Goal: Task Accomplishment & Management: Manage account settings

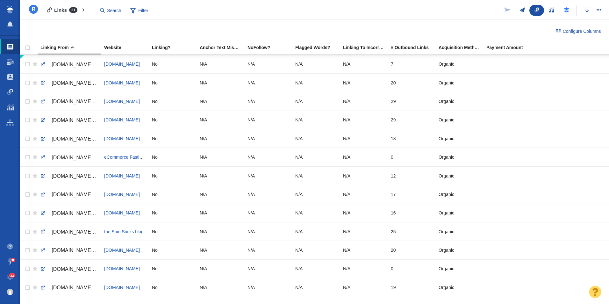
click at [568, 14] on link "Sequences" at bounding box center [566, 10] width 15 height 11
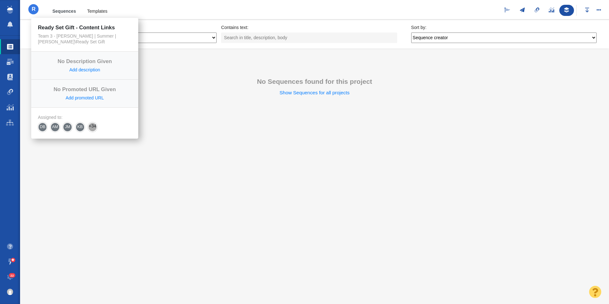
click at [36, 6] on h4 "Ready Set Gift - Content Links" at bounding box center [33, 9] width 9 height 9
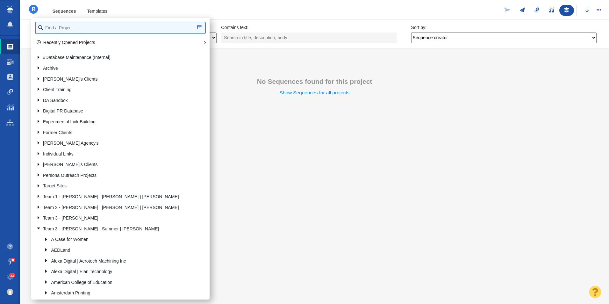
click at [58, 30] on input "text" at bounding box center [120, 27] width 169 height 11
type input "[US_STATE]"
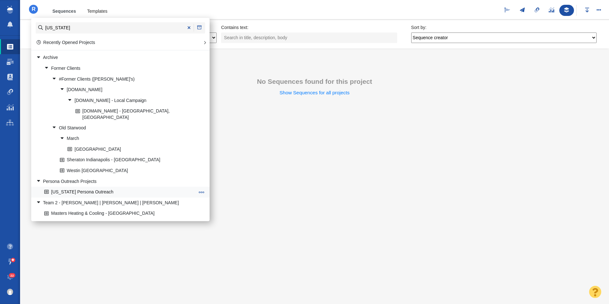
click at [88, 187] on link "[US_STATE] Persona Outreach" at bounding box center [120, 192] width 154 height 10
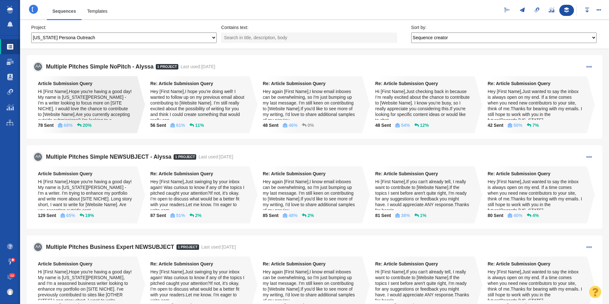
click at [106, 113] on div "Hi [First Name],Hope you're having a good day! My name is Indiana Lee - I'm a w…" at bounding box center [85, 104] width 95 height 31
click at [109, 98] on div "Hi [First Name],Hope you're having a good day! My name is Indiana Lee - I'm a w…" at bounding box center [85, 104] width 95 height 31
click at [586, 67] on span at bounding box center [589, 67] width 6 height 6
click at [568, 101] on span "Edit Sequence" at bounding box center [569, 101] width 29 height 6
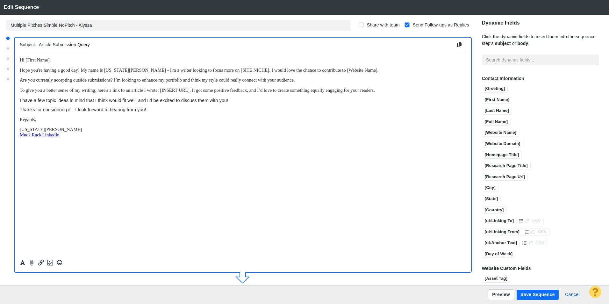
click at [82, 116] on body "﻿ Hi [First Name], Hope you're having a good day! My name is Indiana Lee - I'm …" at bounding box center [243, 97] width 446 height 80
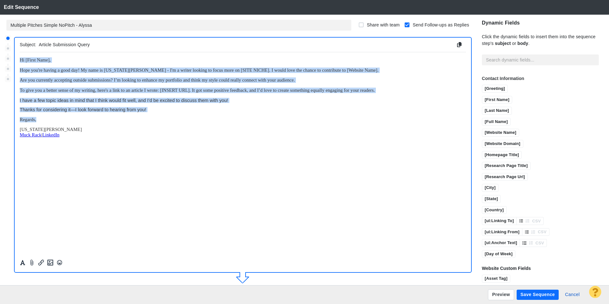
copy body "Hi [First Name], Hope you're having a good day! My name is Indiana Lee - I'm a …"
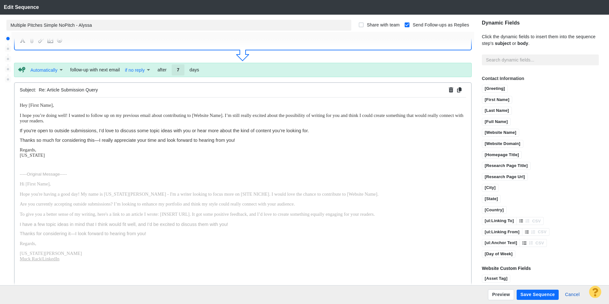
scroll to position [223, 0]
click at [58, 155] on p "Regards, Indiana" at bounding box center [243, 151] width 446 height 11
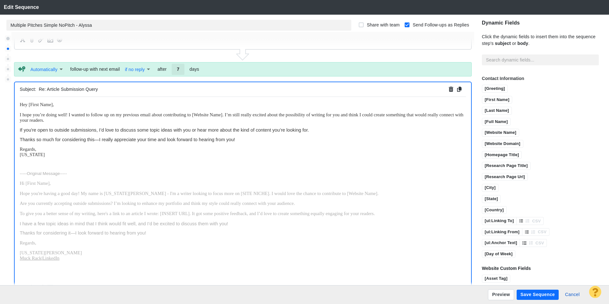
scroll to position [248, 0]
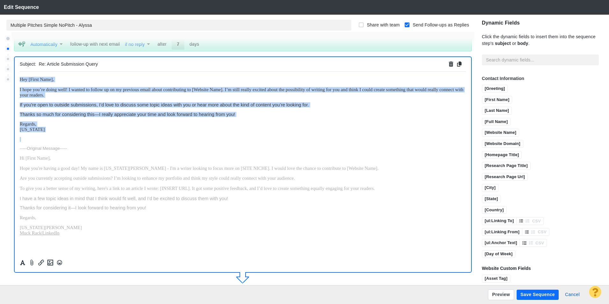
click at [41, 135] on body "Hey [First Name], I hope you’re doing well! I wanted to follow up on my previou…" at bounding box center [243, 155] width 446 height 159
drag, startPoint x: 40, startPoint y: 131, endPoint x: 16, endPoint y: 75, distance: 61.3
click at [20, 75] on html "Hey [First Name], I hope you’re doing well! I wanted to follow up on my previou…" at bounding box center [243, 155] width 446 height 169
copy body "Hey [First Name], I hope you’re doing well! I wanted to follow up on my previou…"
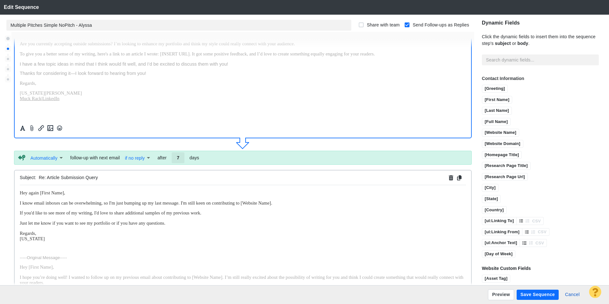
scroll to position [439, 0]
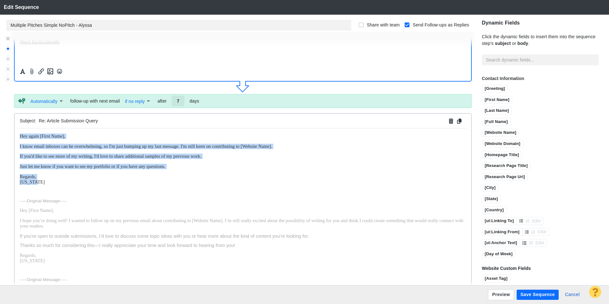
drag, startPoint x: 46, startPoint y: 185, endPoint x: 7, endPoint y: 133, distance: 64.4
click at [20, 133] on html "﻿ Hey again [First Name], I know email inboxes can be overwhelming, so I'm just…" at bounding box center [243, 249] width 446 height 243
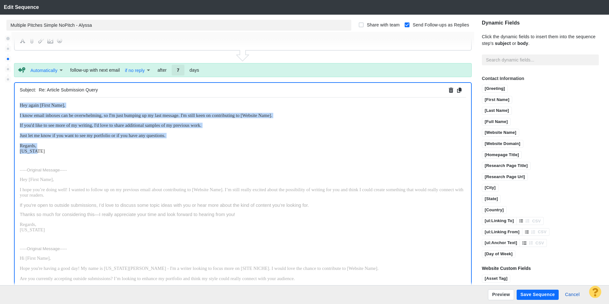
scroll to position [496, 0]
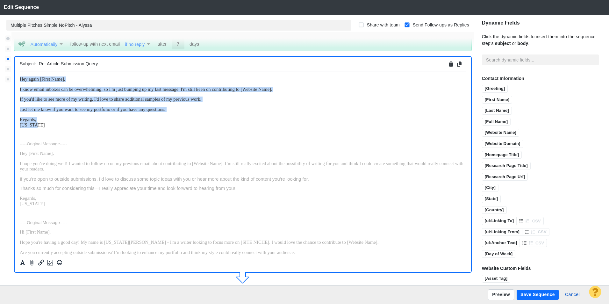
copy body "﻿ Hey again [First Name], I know email inboxes can be overwhelming, so I'm just…"
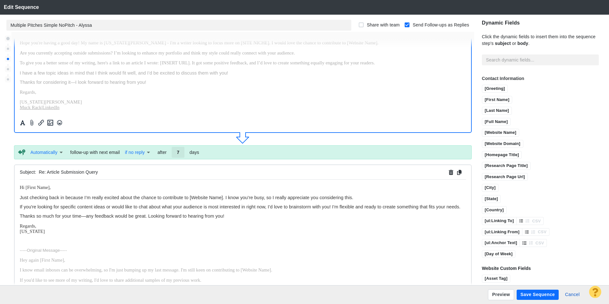
scroll to position [687, 0]
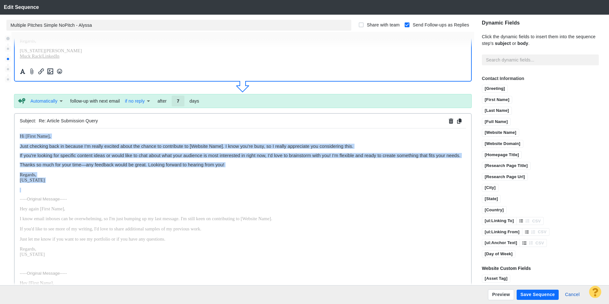
drag, startPoint x: 39, startPoint y: 187, endPoint x: 15, endPoint y: 136, distance: 56.7
click at [20, 136] on html "﻿ Hi [First Name], Just checking back in because I’m really excited about the c…" at bounding box center [243, 286] width 446 height 316
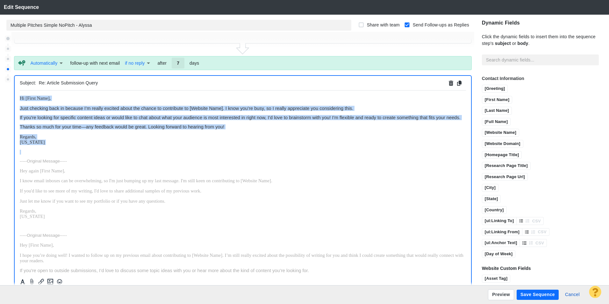
scroll to position [744, 0]
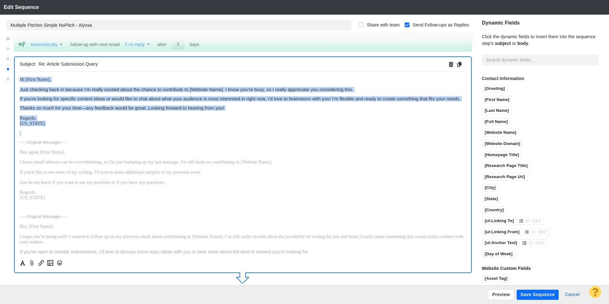
copy body "﻿ Hi [First Name], Just checking back in because I’m really excited about the c…"
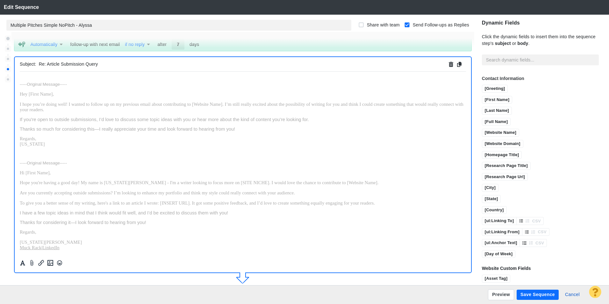
click at [104, 136] on p "Regards, Indiana" at bounding box center [243, 141] width 446 height 11
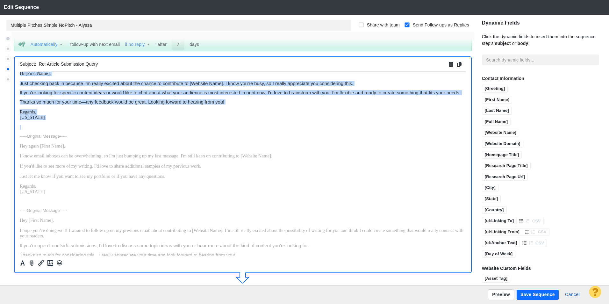
scroll to position [0, 0]
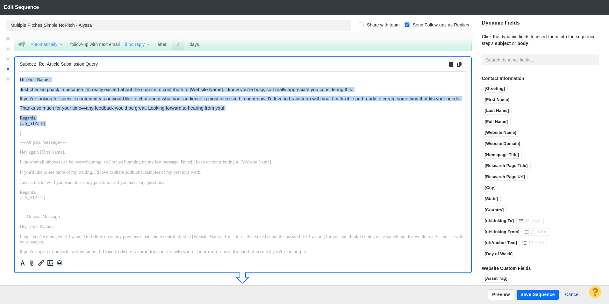
click at [46, 110] on span "Thanks so much for your time—any feedback would be great. Looking forward to he…" at bounding box center [122, 107] width 204 height 5
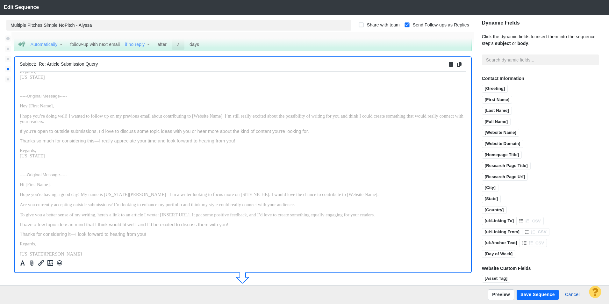
scroll to position [143, 0]
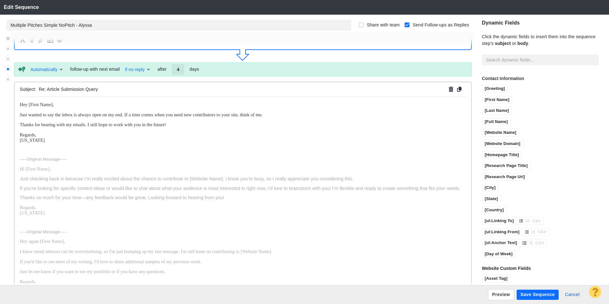
click at [45, 143] on p "Regards, Indiana" at bounding box center [243, 137] width 446 height 11
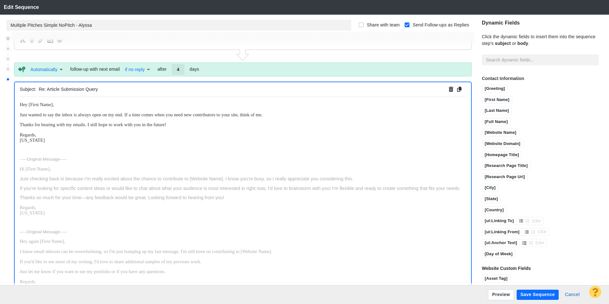
scroll to position [992, 0]
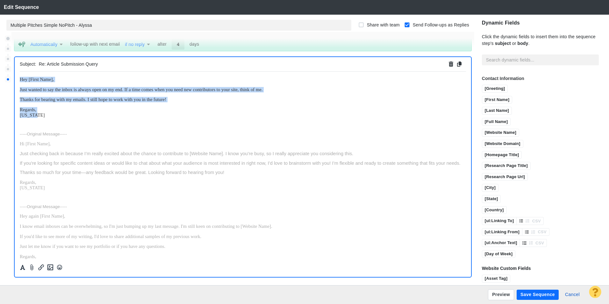
drag, startPoint x: 49, startPoint y: 117, endPoint x: 36, endPoint y: 146, distance: 32.1
click at [20, 76] on html "Hey [First Name], Just wanted to say the inbox is always open on my end. If a t…" at bounding box center [243, 261] width 446 height 380
copy body "Hey [First Name], Just wanted to say the inbox is always open on my end. If a t…"
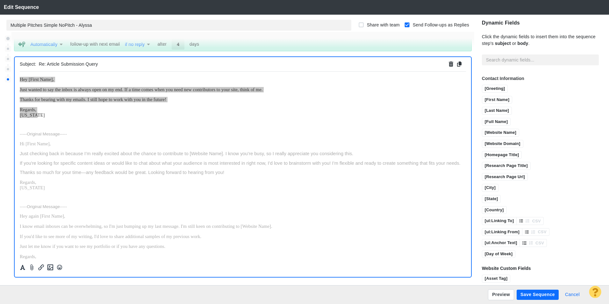
click at [577, 294] on button "Cancel" at bounding box center [572, 294] width 22 height 10
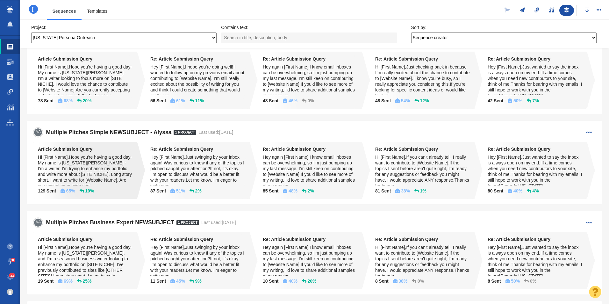
scroll to position [64, 0]
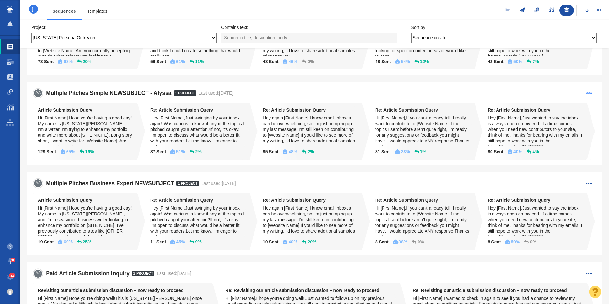
click at [586, 92] on span at bounding box center [589, 93] width 6 height 6
click at [555, 125] on span "Edit Sequence" at bounding box center [569, 127] width 29 height 6
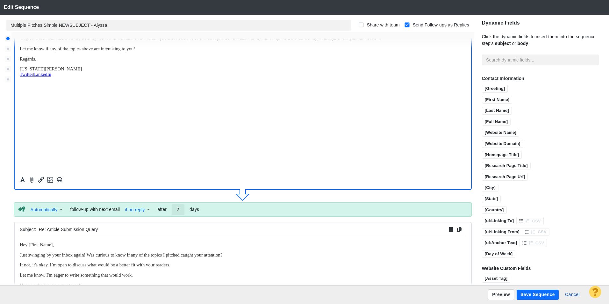
scroll to position [0, 0]
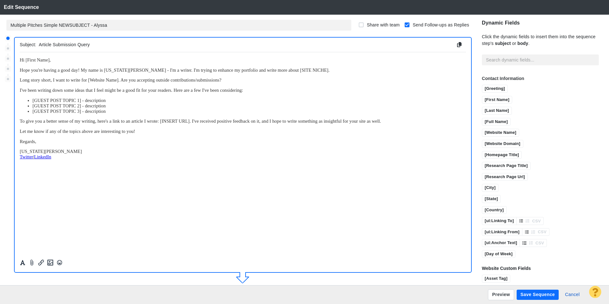
click at [64, 155] on p "Indiana Lee Twitter | LinkedIn" at bounding box center [243, 153] width 446 height 11
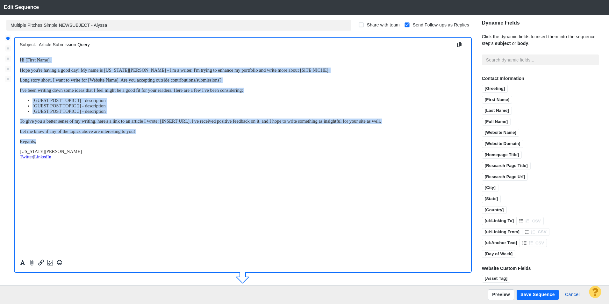
copy body "Hi [First Name], Hope you're having a good day! My name is Indiana Lee - I'm a …"
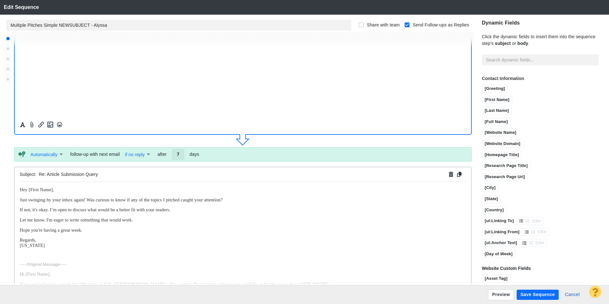
scroll to position [191, 0]
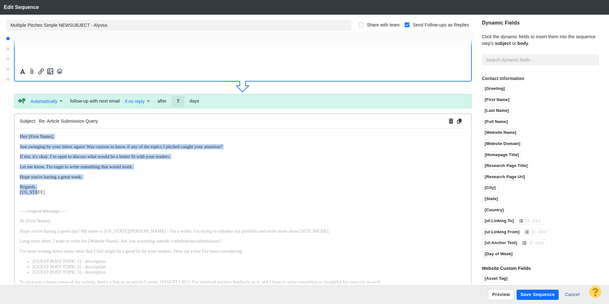
drag, startPoint x: 43, startPoint y: 192, endPoint x: 407, endPoint y: 201, distance: 364.7
click at [20, 135] on html "﻿ Hey [First Name], Just swinging by your inbox again! Was curious to know if a…" at bounding box center [243, 226] width 446 height 197
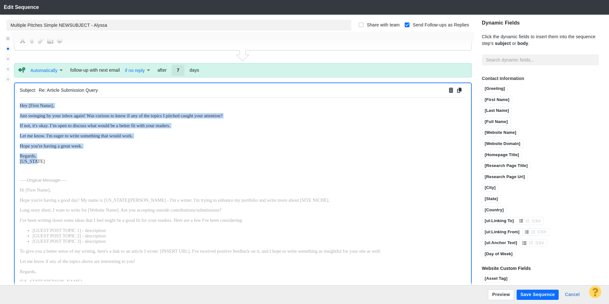
scroll to position [248, 0]
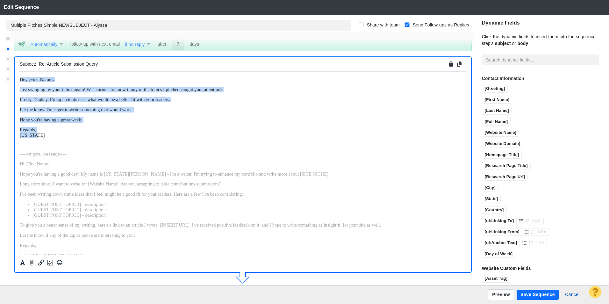
copy body "﻿ Hey [First Name], Just swinging by your inbox again! Was curious to know if a…"
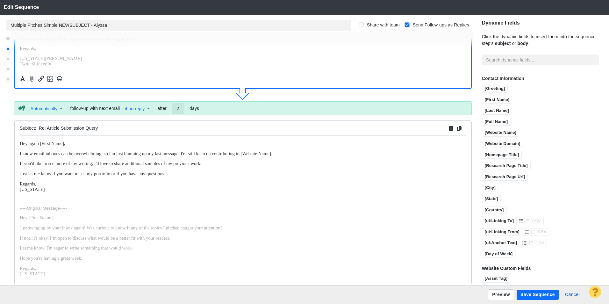
scroll to position [439, 0]
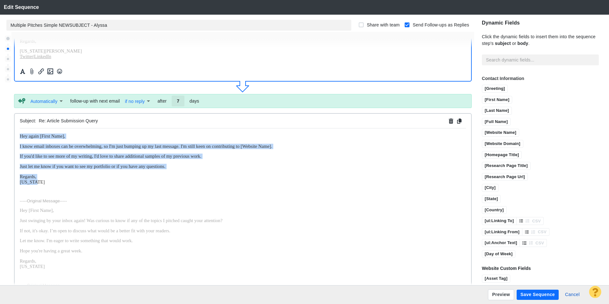
drag, startPoint x: 34, startPoint y: 183, endPoint x: 25, endPoint y: 252, distance: 70.3
click at [20, 128] on html "﻿ Hey again [First Name], I know email inboxes can be overwhelming, so I'm just…" at bounding box center [243, 263] width 446 height 271
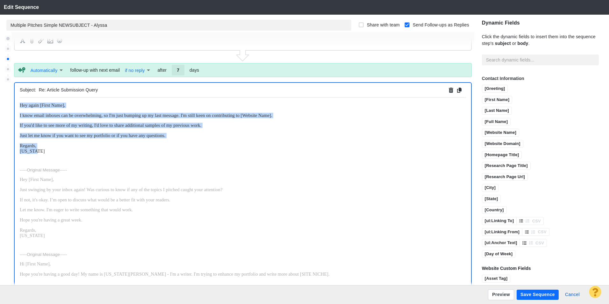
scroll to position [496, 0]
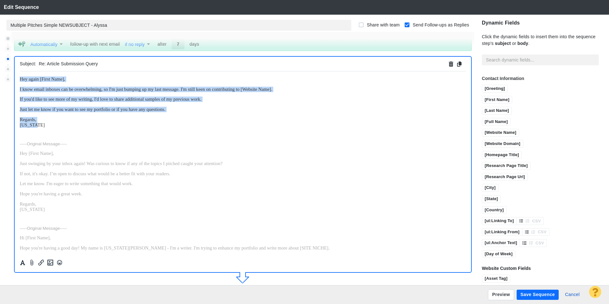
copy body "﻿ Hey again [First Name], I know email inboxes can be overwhelming, so I'm just…"
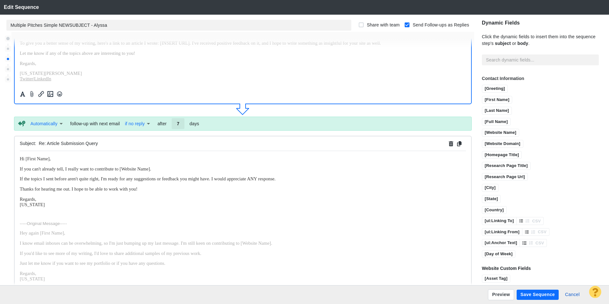
scroll to position [687, 0]
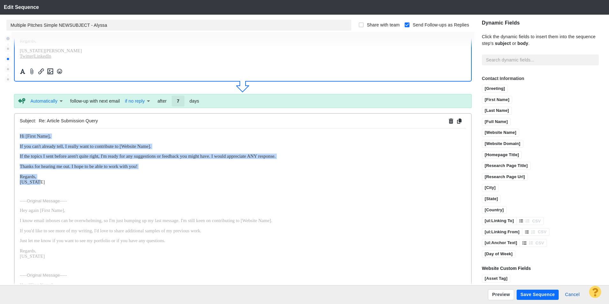
drag, startPoint x: 40, startPoint y: 182, endPoint x: 33, endPoint y: 261, distance: 79.0
click at [20, 133] on html "﻿ Hi [First Name], If you can't already tell, I really want to contribute to [W…" at bounding box center [243, 300] width 446 height 345
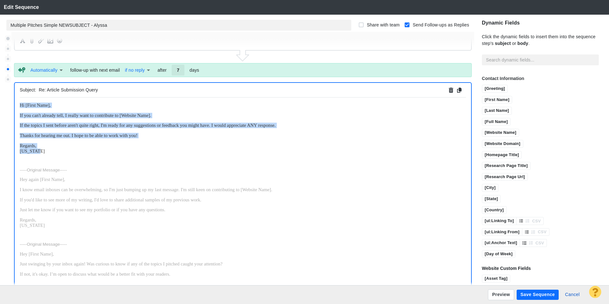
scroll to position [744, 0]
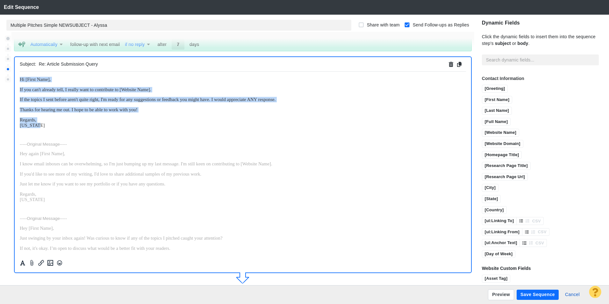
copy body "﻿ Hi [First Name], If you can't already tell, I really want to contribute to [W…"
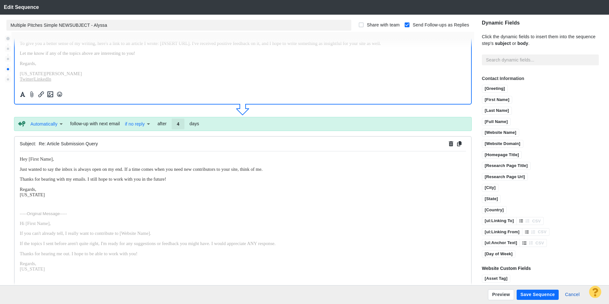
scroll to position [935, 0]
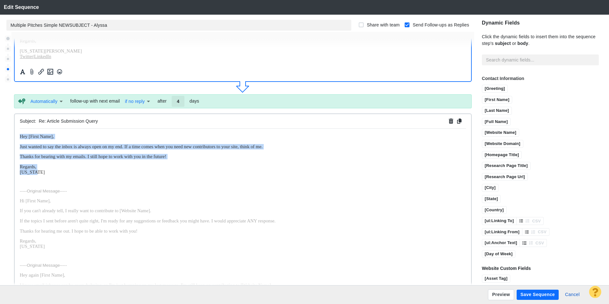
drag, startPoint x: 37, startPoint y: 175, endPoint x: 28, endPoint y: 262, distance: 86.8
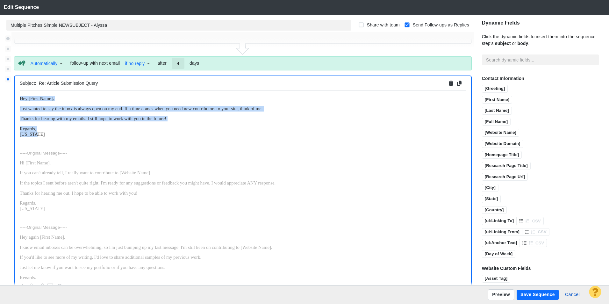
scroll to position [992, 0]
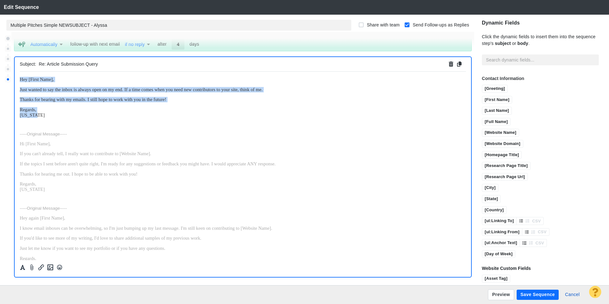
copy body "﻿ Hey [First Name], Just wanted to say the inbox is always open on my end. If a…"
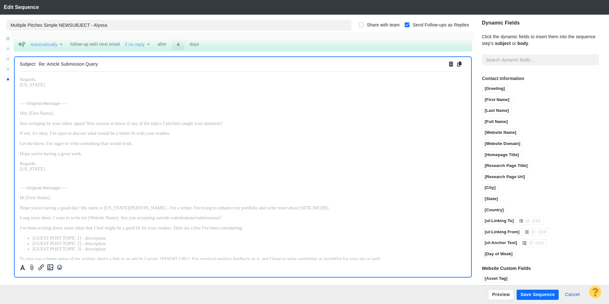
scroll to position [232, 0]
click at [578, 292] on button "Cancel" at bounding box center [572, 294] width 22 height 10
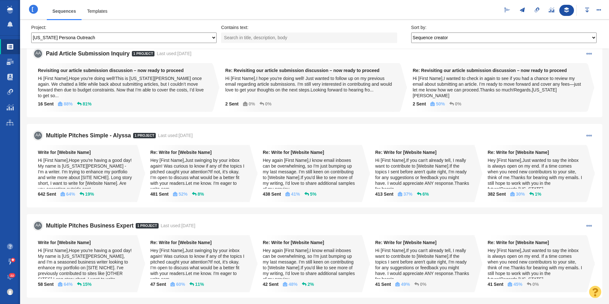
scroll to position [287, 0]
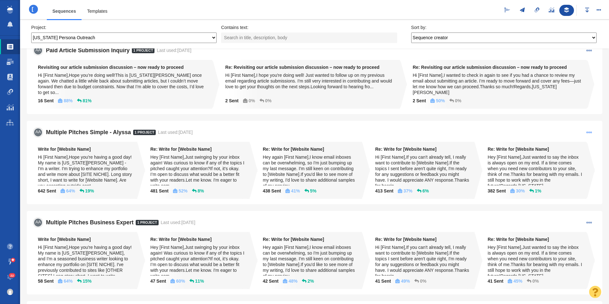
click at [586, 129] on span at bounding box center [589, 132] width 6 height 6
click at [564, 164] on span "Edit Sequence" at bounding box center [569, 167] width 29 height 6
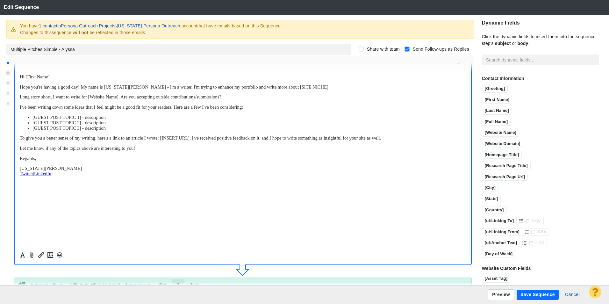
scroll to position [0, 0]
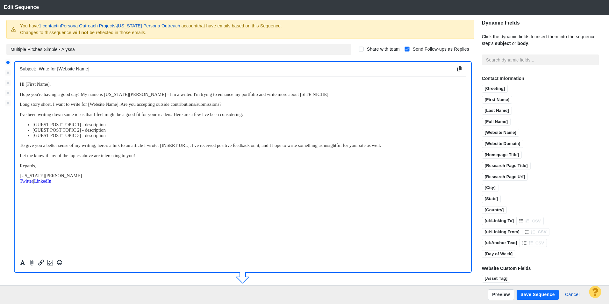
click at [71, 167] on p "Regards," at bounding box center [243, 165] width 446 height 5
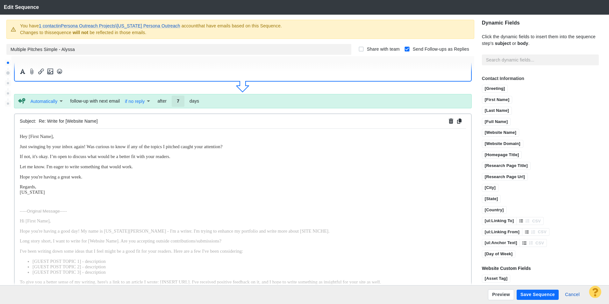
click at [82, 183] on body "﻿ Hey [First Name], Just swinging by your inbox again! Was curious to know if a…" at bounding box center [243, 226] width 446 height 187
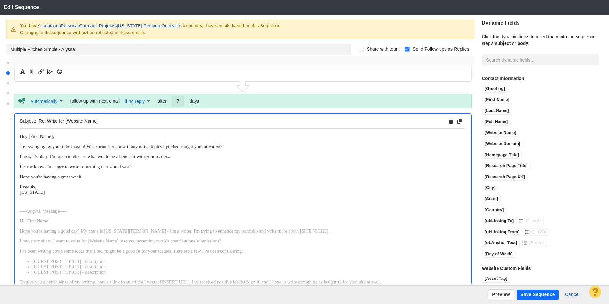
scroll to position [224, 0]
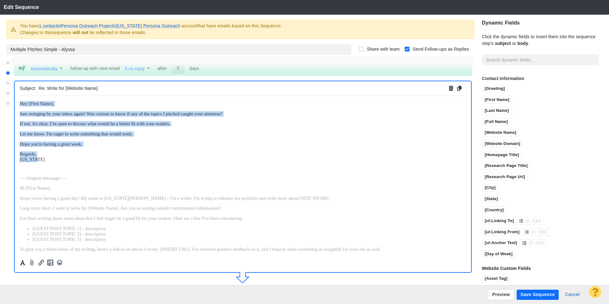
drag, startPoint x: 42, startPoint y: 161, endPoint x: 234, endPoint y: 188, distance: 193.4
click at [20, 96] on html "Hey [First Name], Just swinging by your inbox again! Was curious to know if any…" at bounding box center [243, 194] width 446 height 197
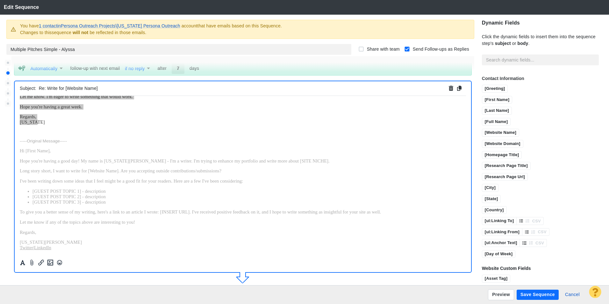
scroll to position [43, 0]
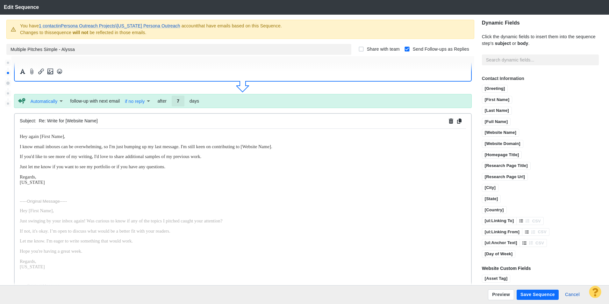
click at [54, 179] on p "Regards, Indiana" at bounding box center [243, 179] width 446 height 11
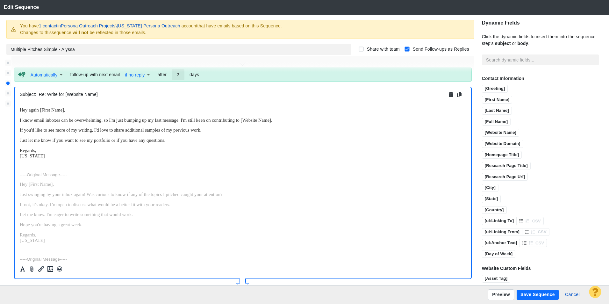
scroll to position [448, 0]
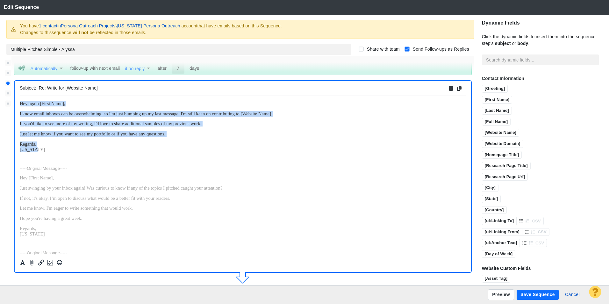
drag, startPoint x: 40, startPoint y: 149, endPoint x: 260, endPoint y: 188, distance: 224.2
click at [20, 100] on html "Hey again [First Name], I know email inboxes can be overwhelming, so I'm just b…" at bounding box center [243, 231] width 446 height 271
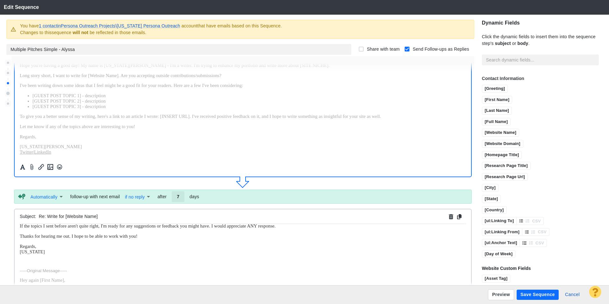
scroll to position [0, 0]
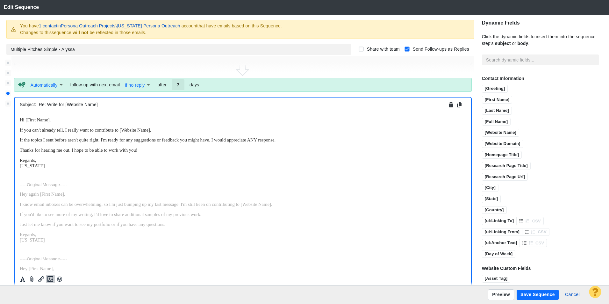
scroll to position [671, 0]
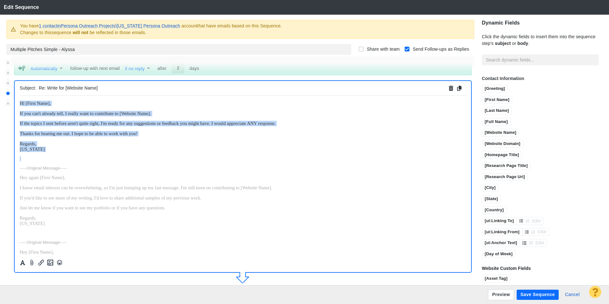
drag, startPoint x: 38, startPoint y: 154, endPoint x: 6, endPoint y: 102, distance: 60.3
click at [20, 102] on html "Hi [First Name], If you can't already tell, I really want to contribute to [Web…" at bounding box center [243, 268] width 446 height 345
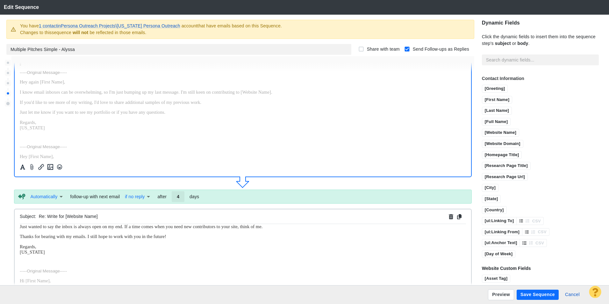
scroll to position [0, 0]
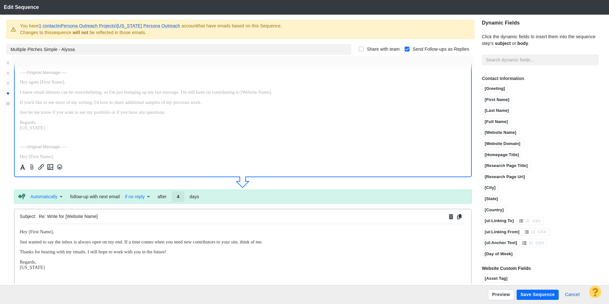
click at [44, 233] on span "﻿ Hey [First Name]," at bounding box center [37, 231] width 34 height 5
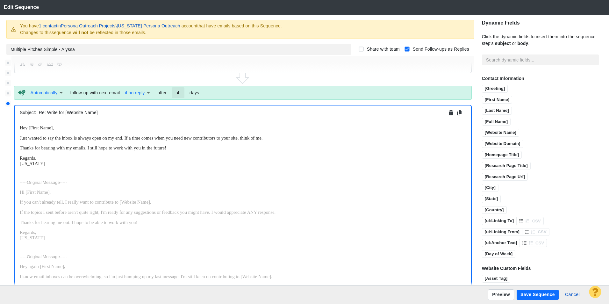
scroll to position [895, 0]
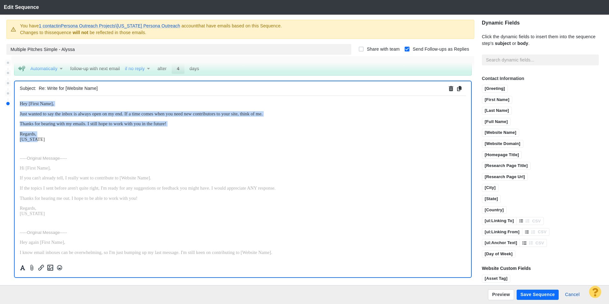
drag, startPoint x: 46, startPoint y: 140, endPoint x: 3, endPoint y: 99, distance: 59.7
click at [20, 99] on html "Hey [First Name], Just wanted to say the inbox is always open on my end. If a t…" at bounding box center [243, 300] width 446 height 409
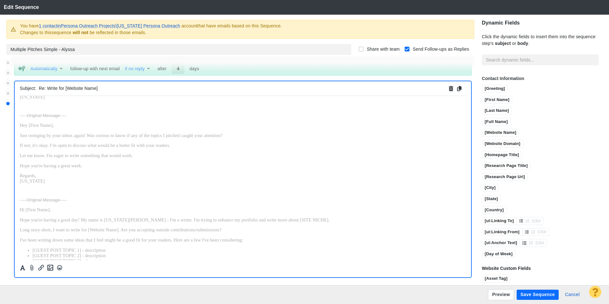
scroll to position [257, 0]
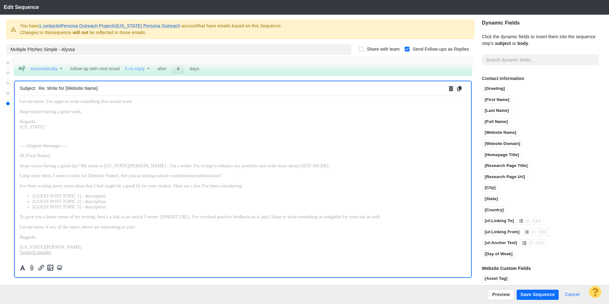
click at [572, 292] on button "Cancel" at bounding box center [572, 294] width 22 height 10
